Goal: Navigation & Orientation: Find specific page/section

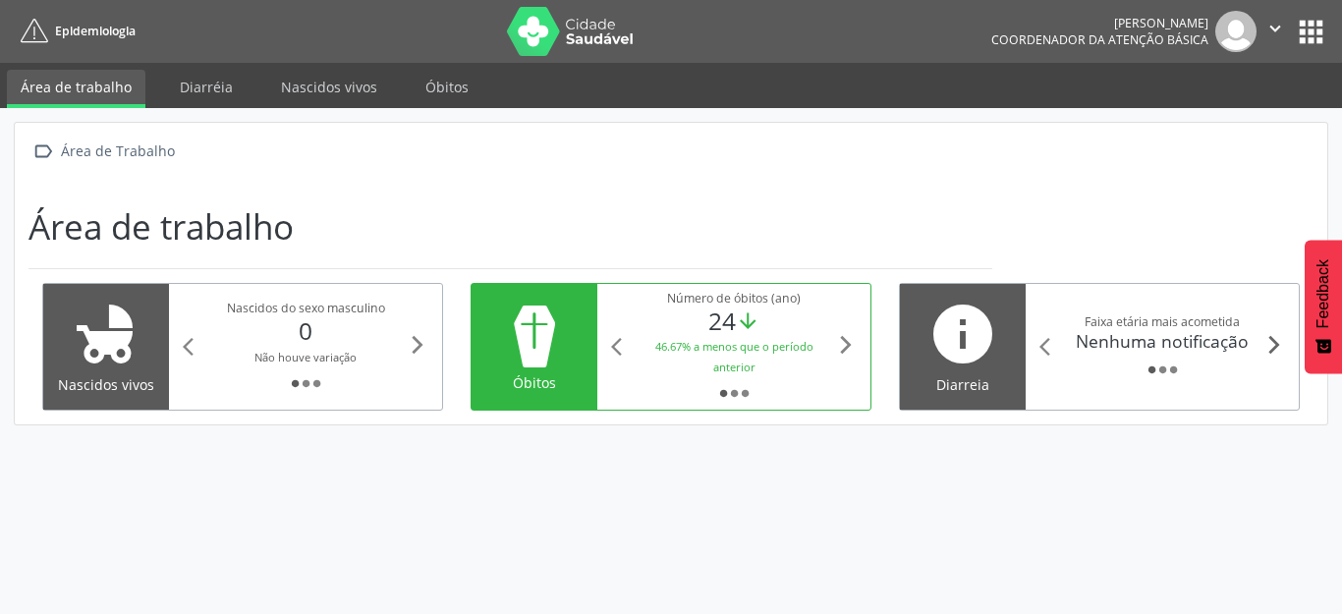
click at [1281, 347] on icon "arrow_forward_ios" at bounding box center [1275, 345] width 22 height 22
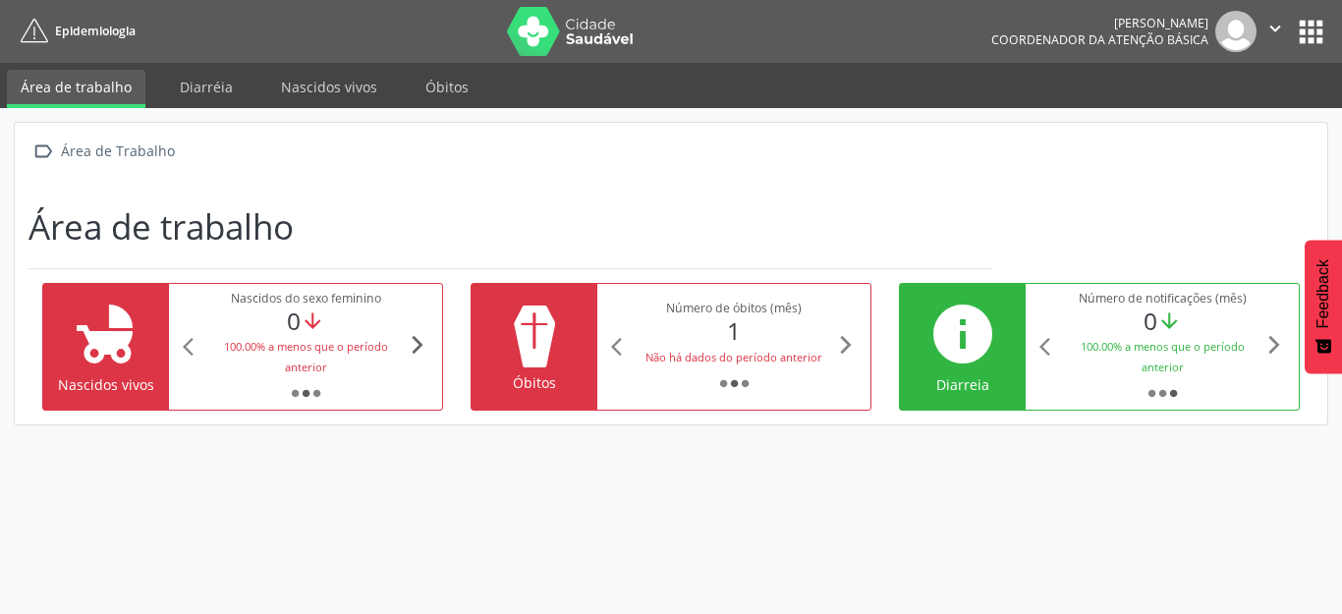
click at [422, 347] on icon "arrow_forward_ios" at bounding box center [418, 345] width 22 height 22
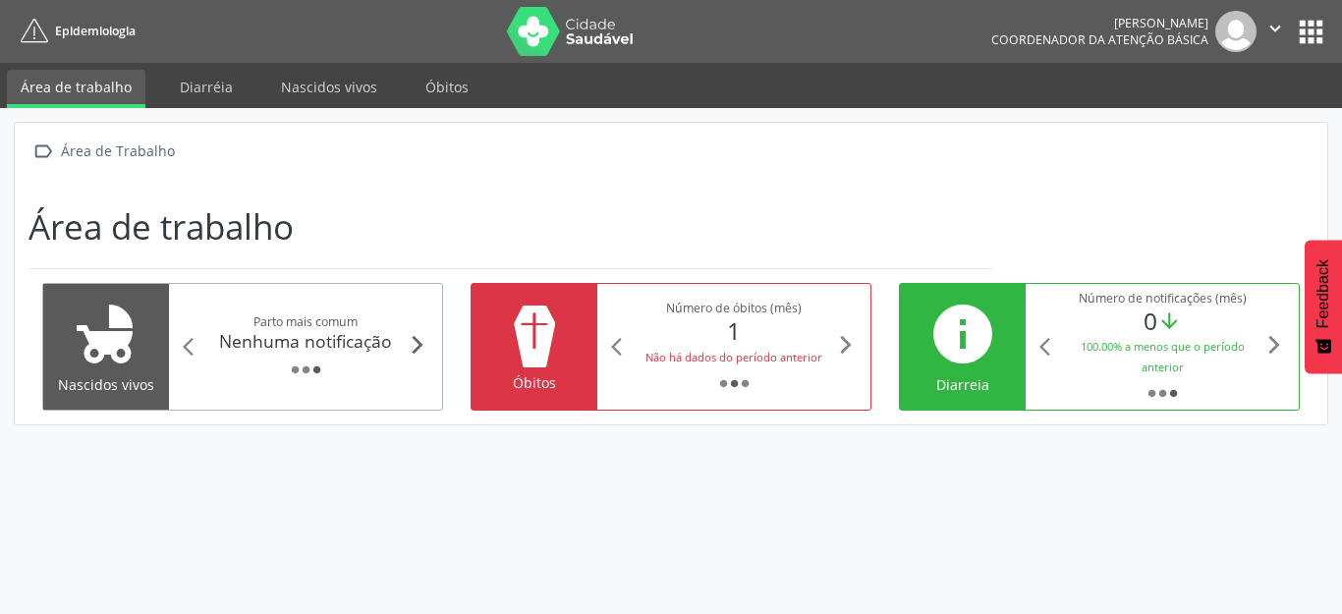
click at [422, 347] on icon "arrow_forward_ios" at bounding box center [418, 345] width 22 height 22
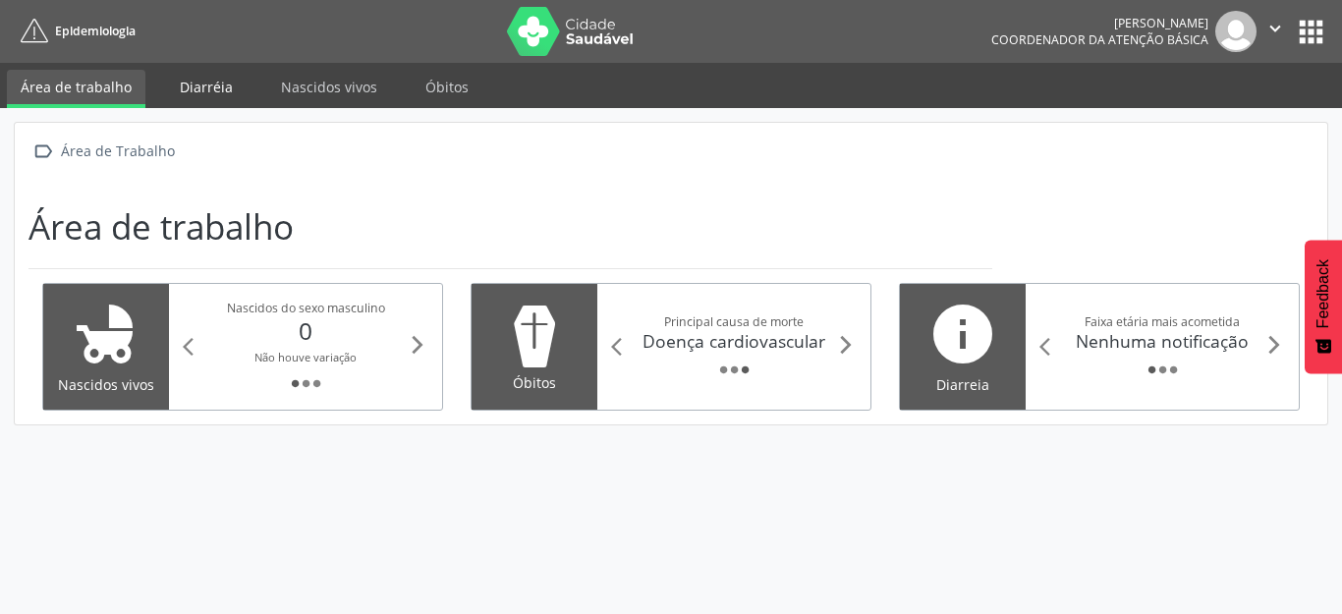
click at [225, 79] on link "Diarréia" at bounding box center [206, 87] width 81 height 34
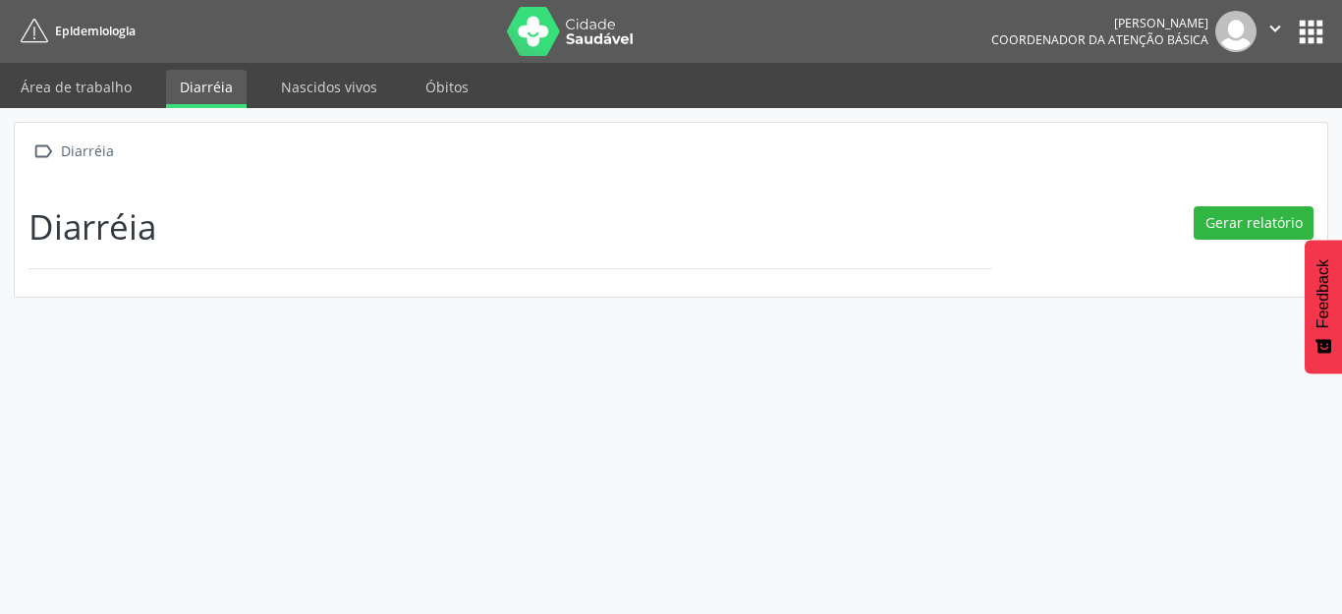
click at [331, 85] on link "Nascidos vivos" at bounding box center [329, 87] width 124 height 34
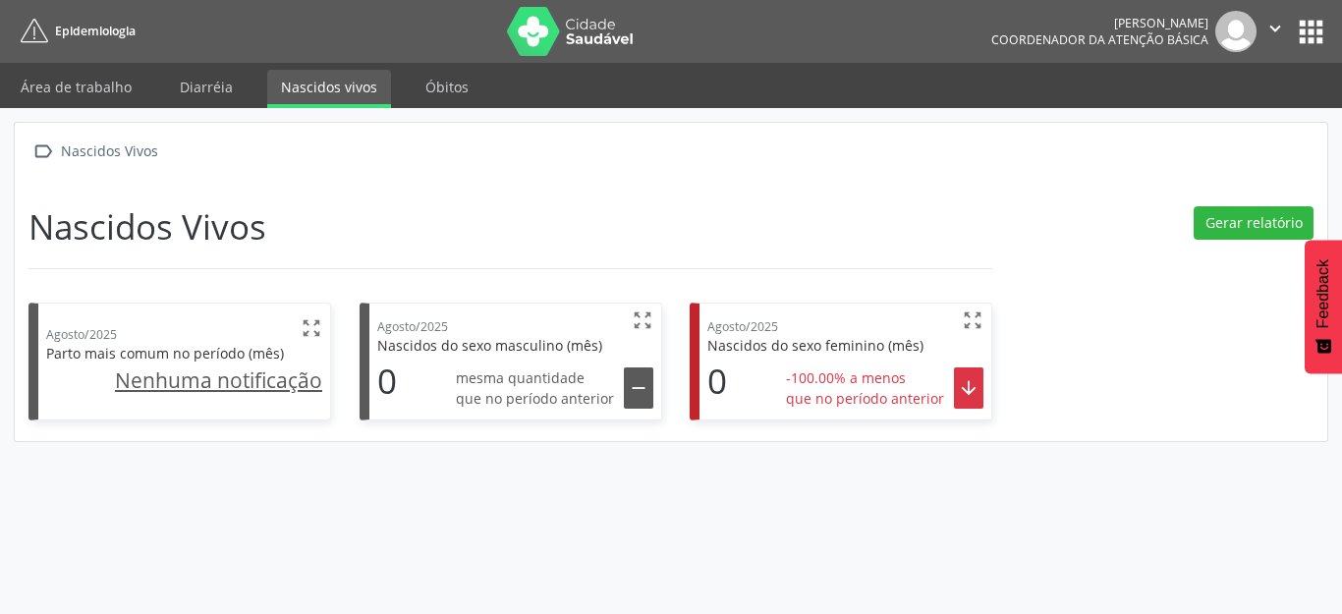
click at [225, 382] on u "Nenhuma notificação" at bounding box center [218, 380] width 207 height 28
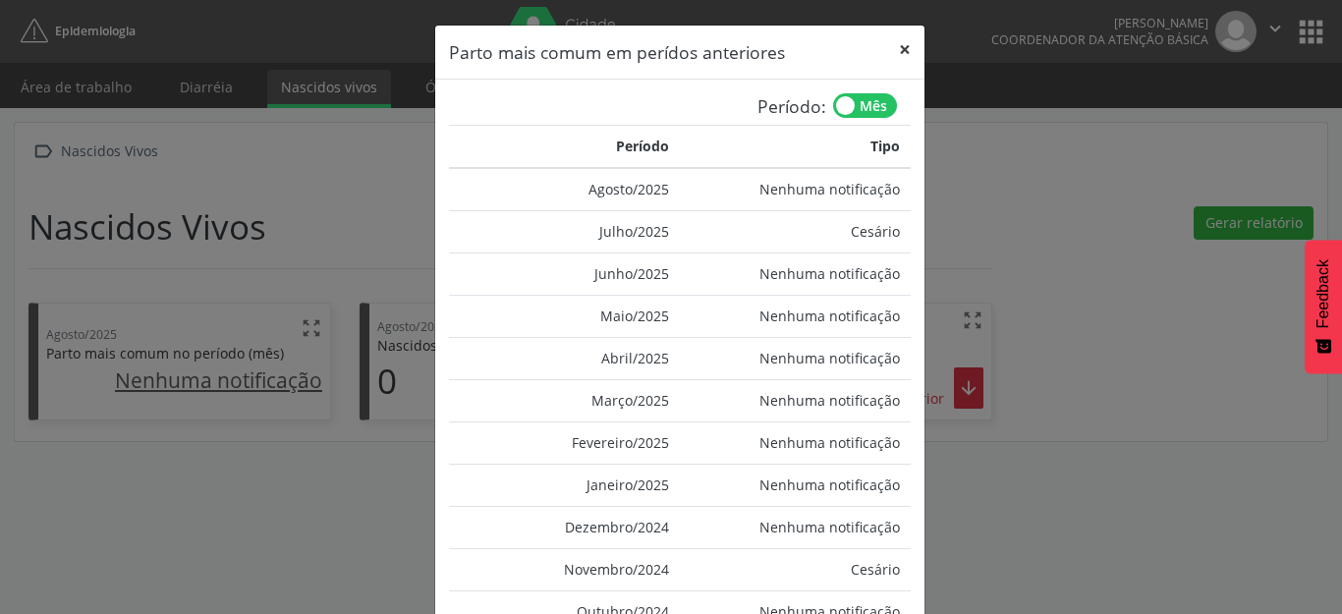
click at [899, 46] on button "×" at bounding box center [904, 50] width 39 height 48
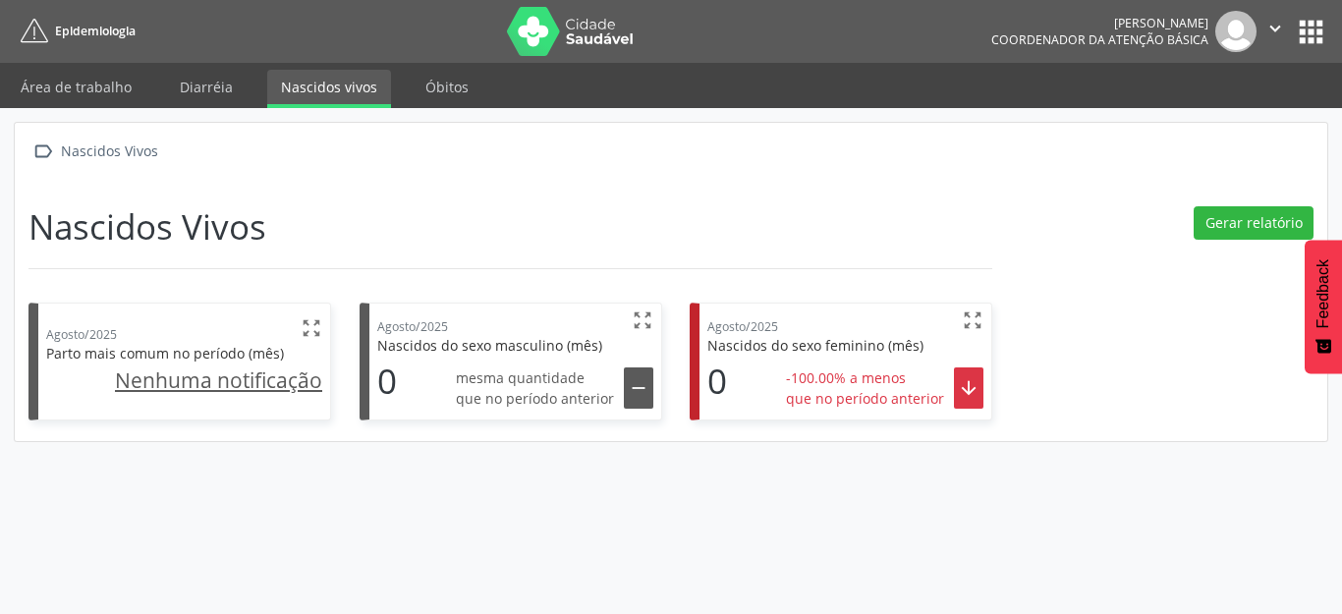
click at [1307, 38] on button "apps" at bounding box center [1311, 32] width 34 height 34
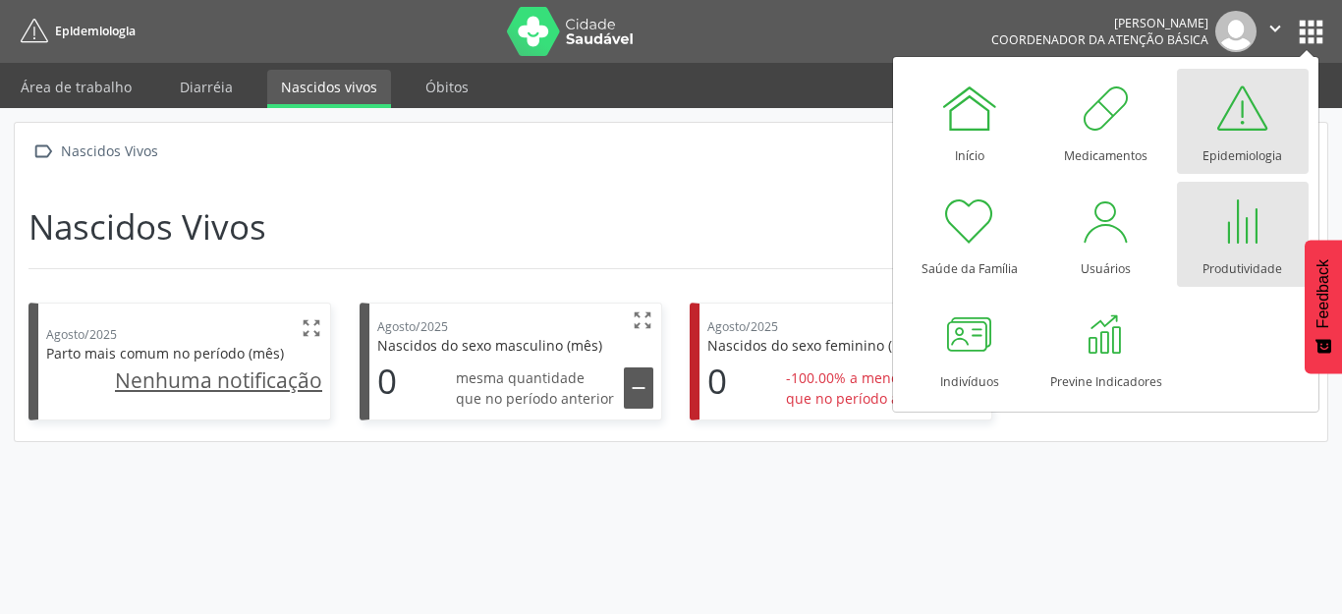
click at [1238, 256] on div "Produtividade" at bounding box center [1243, 264] width 80 height 27
